Goal: Information Seeking & Learning: Learn about a topic

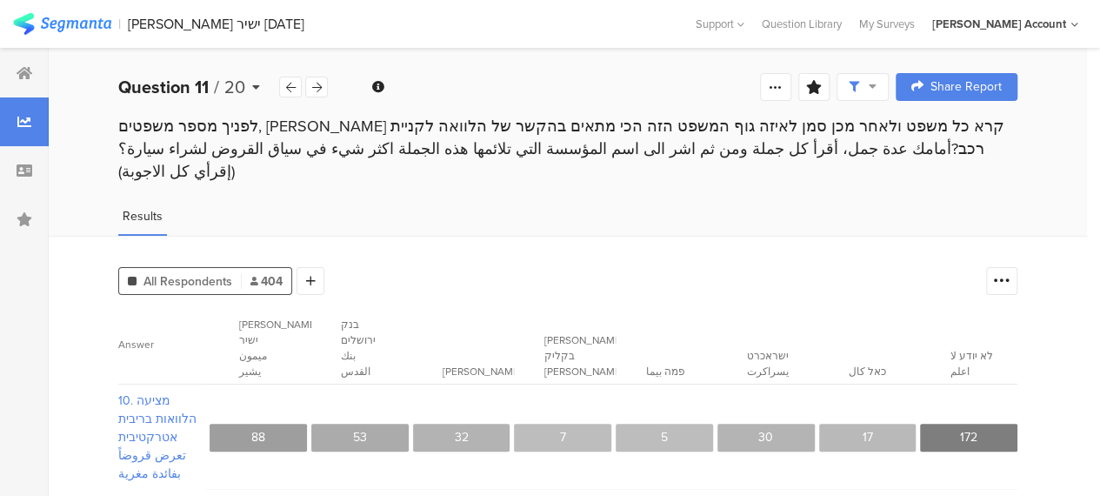
click at [257, 88] on icon at bounding box center [256, 87] width 8 height 12
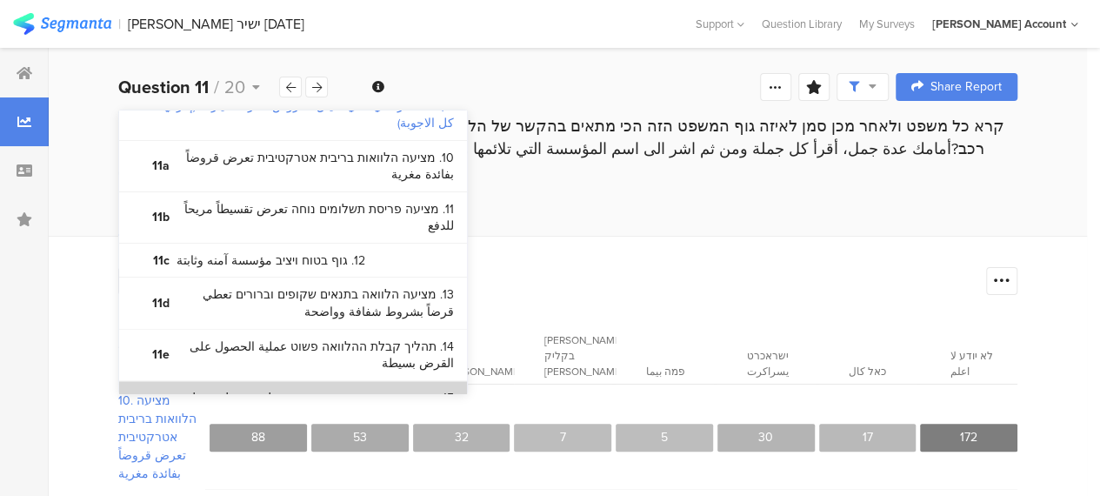
scroll to position [1074, 0]
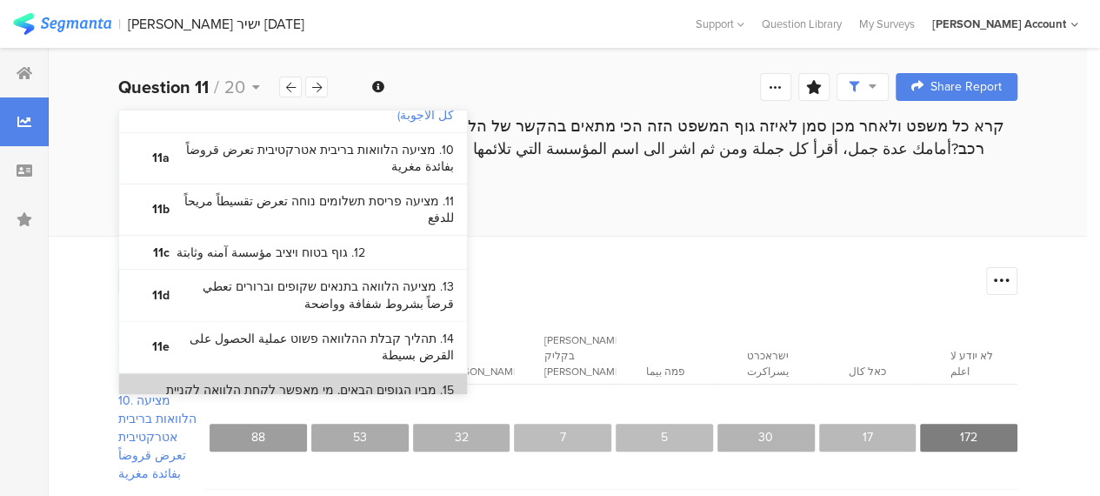
click at [374, 382] on bdi "15. מבין הגופים הבאים, מי מאפשר לקחת הלוואה לקניית רכב מאדם פרטי?من بين الجهات …" at bounding box center [309, 416] width 291 height 68
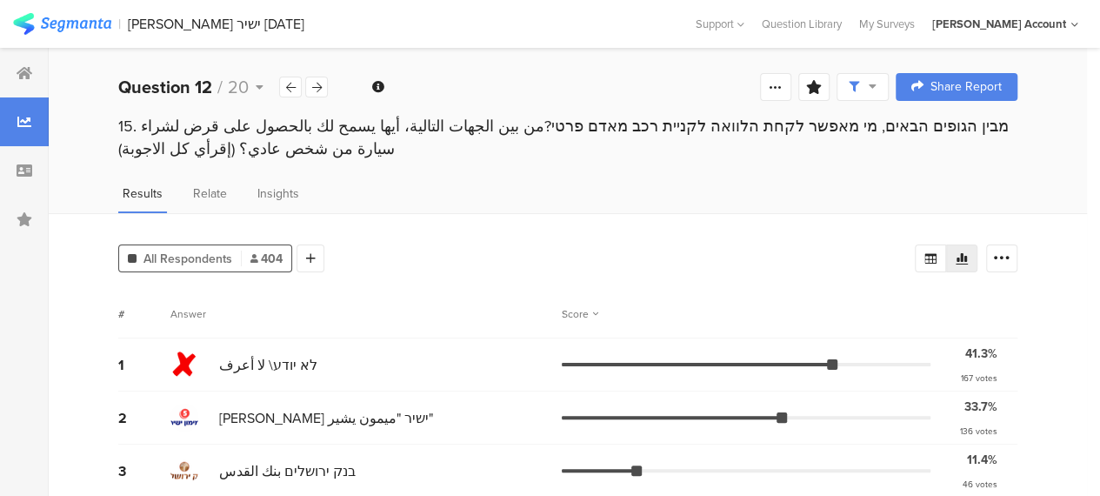
click at [423, 292] on div "# Answer Score" at bounding box center [567, 314] width 899 height 49
click at [318, 84] on icon at bounding box center [317, 87] width 10 height 11
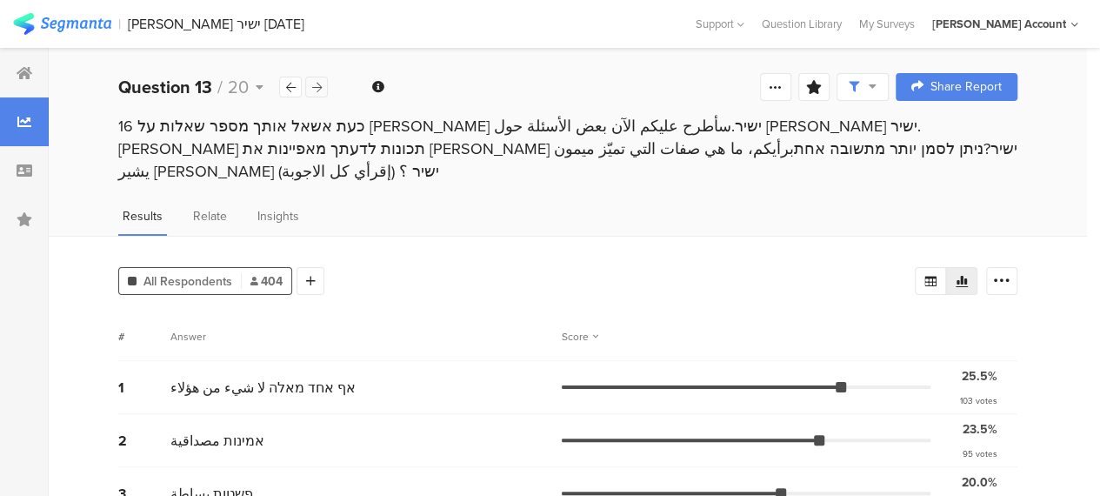
click at [318, 84] on icon at bounding box center [317, 87] width 10 height 11
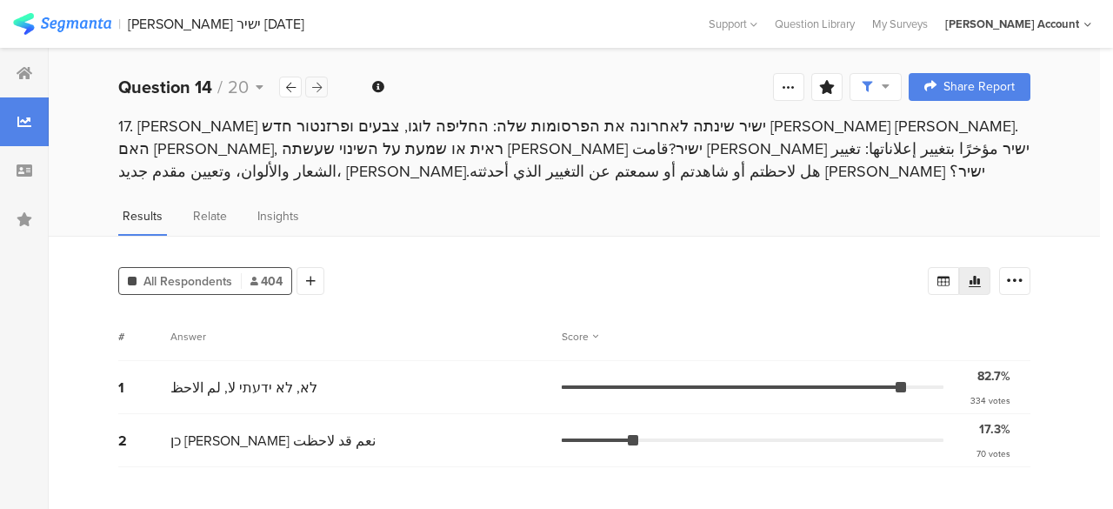
click at [318, 84] on icon at bounding box center [317, 87] width 10 height 11
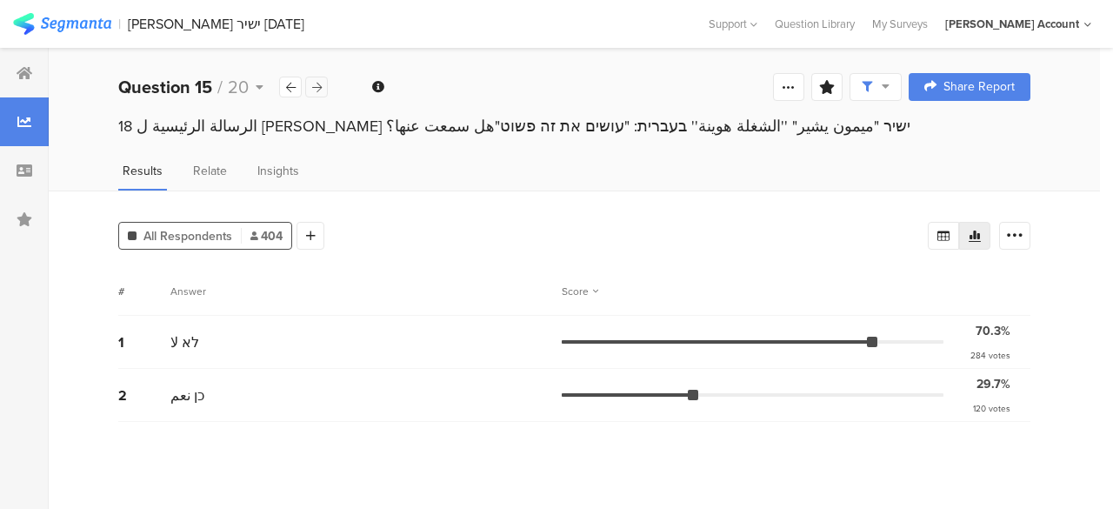
click at [318, 84] on icon at bounding box center [317, 87] width 10 height 11
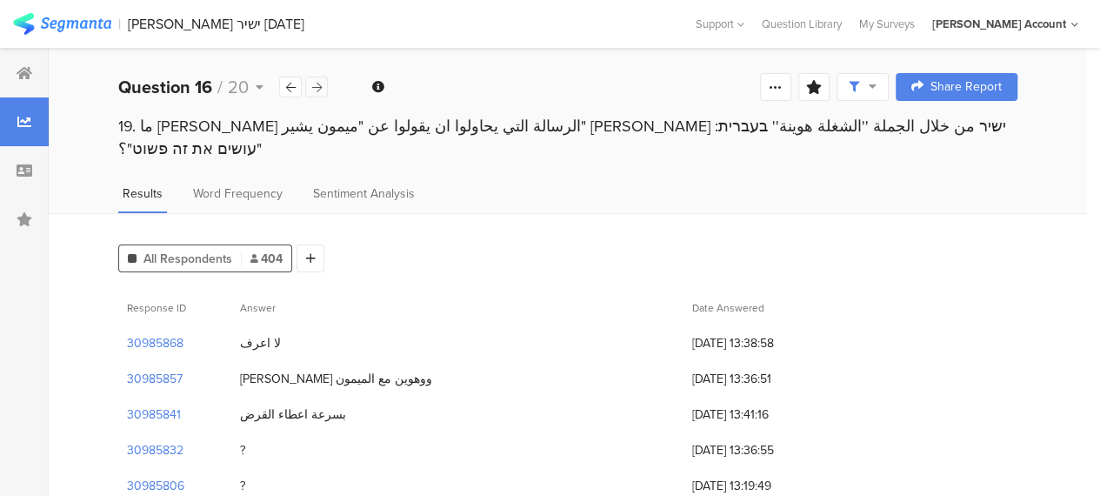
click at [318, 84] on icon at bounding box center [317, 87] width 10 height 11
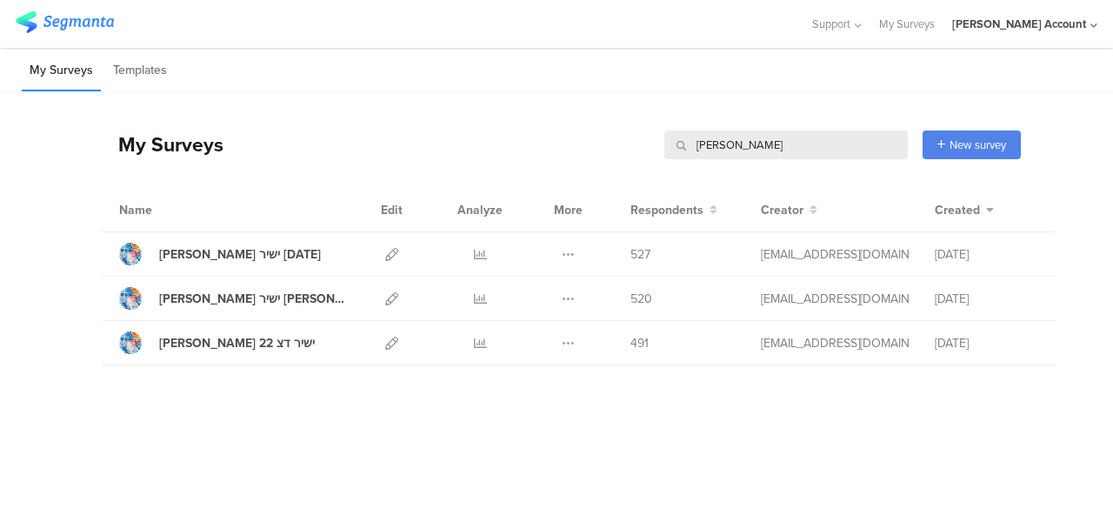
click at [730, 147] on input "[PERSON_NAME]" at bounding box center [787, 144] width 244 height 29
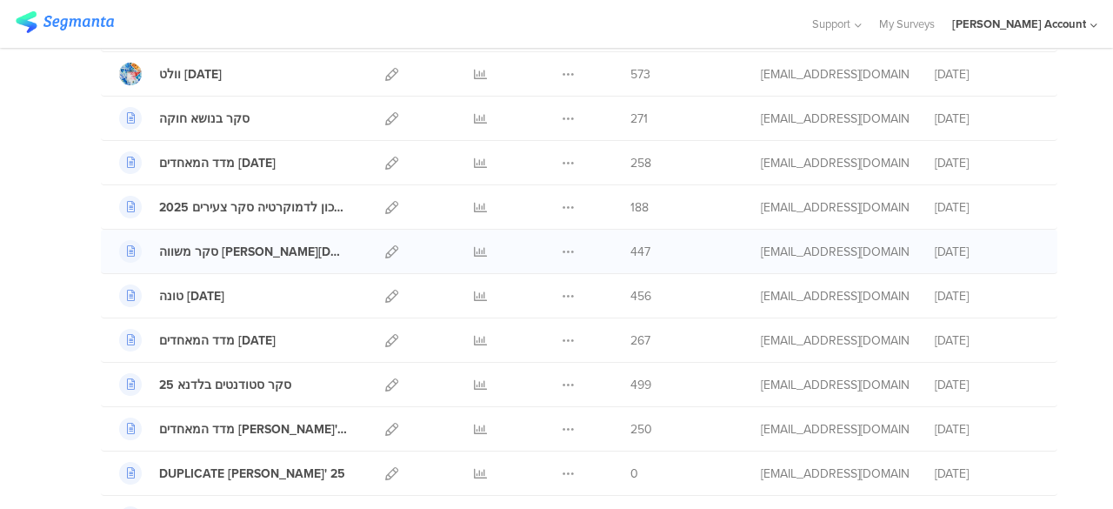
scroll to position [1044, 0]
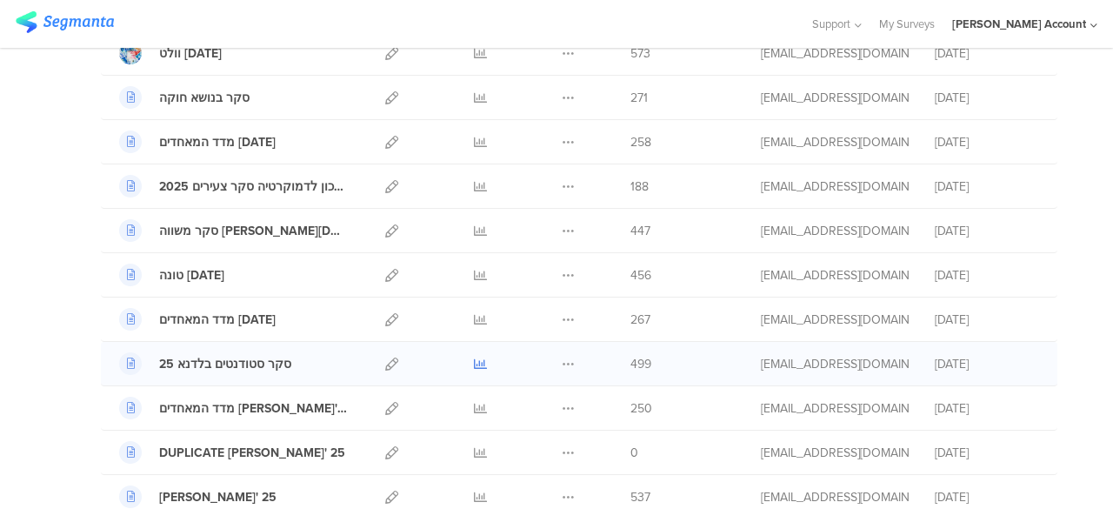
click at [474, 358] on icon at bounding box center [480, 364] width 13 height 13
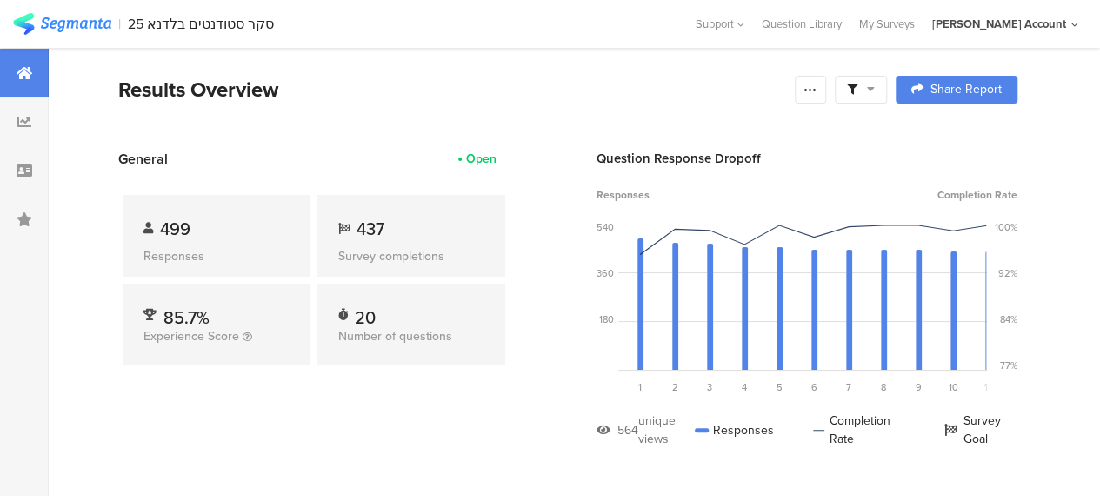
click at [489, 105] on section "Results Overview Confidence Level 95 % Preview survey Edit survey Export Result…" at bounding box center [568, 111] width 1039 height 75
